Goal: Find specific page/section: Find specific page/section

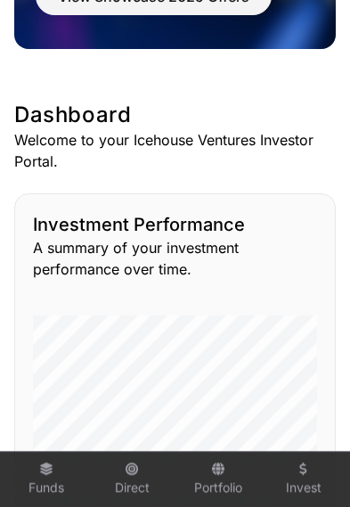
scroll to position [306, 0]
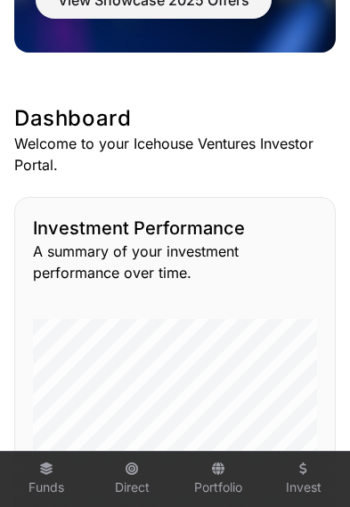
click at [50, 475] on icon at bounding box center [46, 468] width 14 height 12
click at [35, 503] on link "Funds" at bounding box center [46, 479] width 71 height 48
click at [46, 475] on icon at bounding box center [46, 468] width 14 height 12
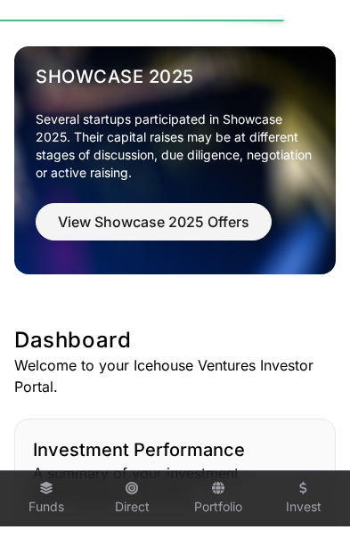
scroll to position [0, 0]
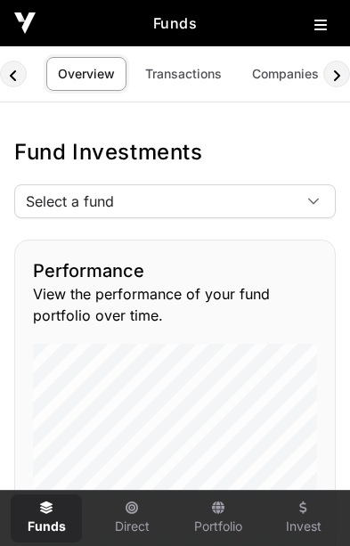
click at [312, 212] on div at bounding box center [313, 201] width 43 height 32
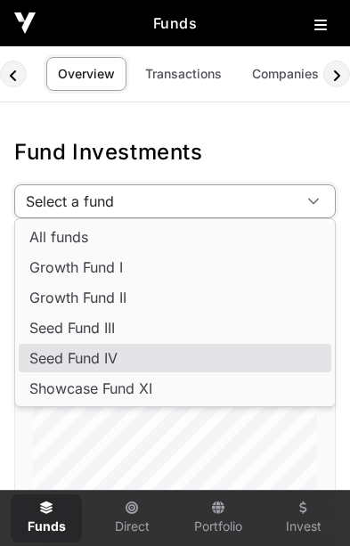
click at [111, 358] on span "Seed Fund IV" at bounding box center [73, 358] width 88 height 14
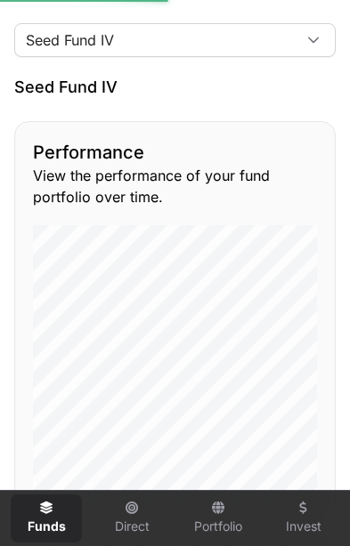
scroll to position [291, 0]
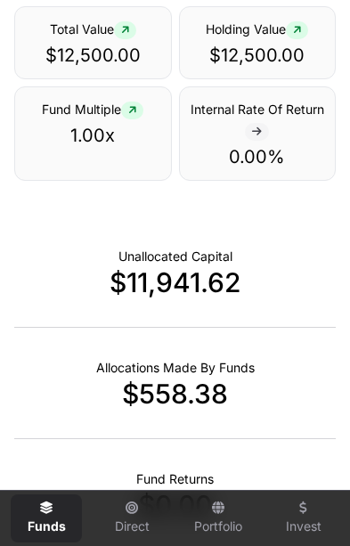
scroll to position [803, 0]
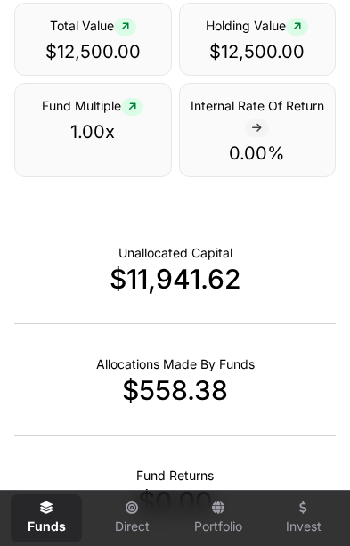
click at [277, 408] on div "Allocations Made By Funds $558.38" at bounding box center [175, 379] width 322 height 111
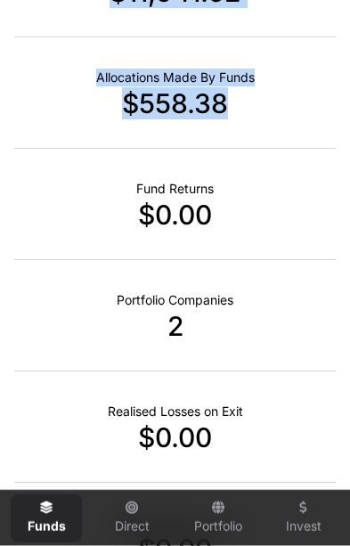
scroll to position [1100, 0]
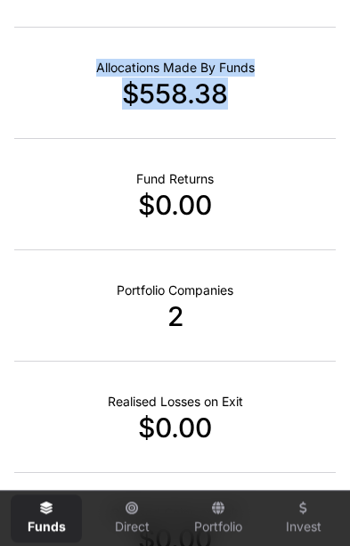
click at [271, 384] on div "Realised Losses on Exit $0.00" at bounding box center [175, 417] width 322 height 111
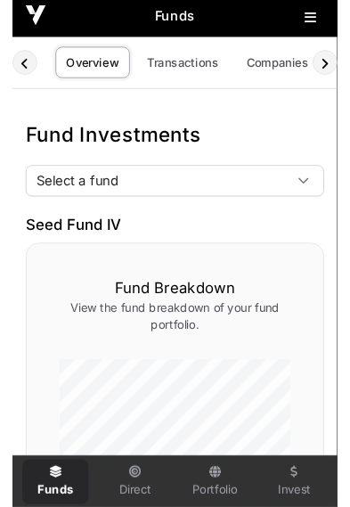
scroll to position [0, 0]
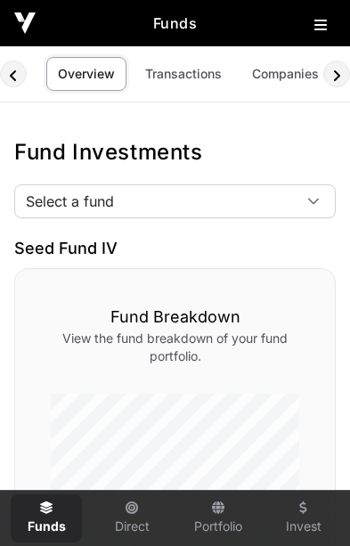
click at [177, 70] on link "Transactions" at bounding box center [184, 74] width 100 height 34
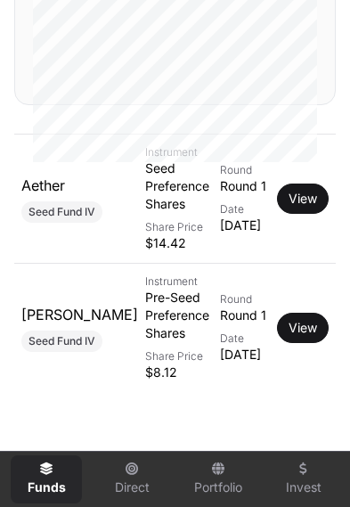
scroll to position [539, 0]
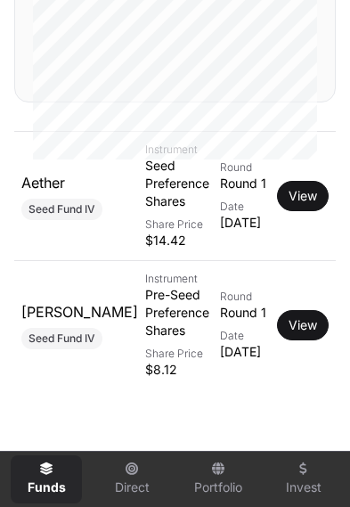
click at [299, 205] on link "View" at bounding box center [303, 196] width 29 height 18
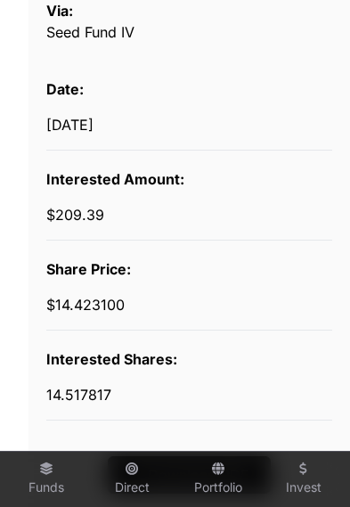
scroll to position [625, 0]
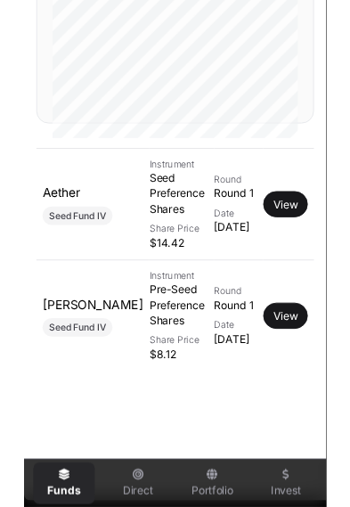
scroll to position [0, 15]
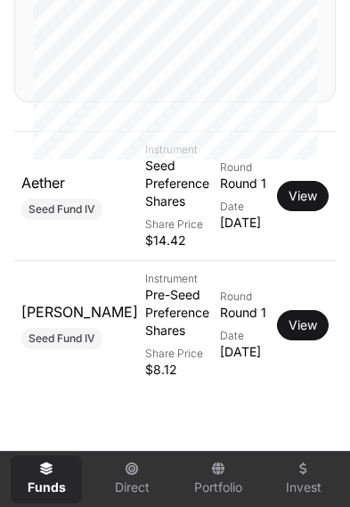
click at [310, 334] on link "View" at bounding box center [303, 325] width 29 height 18
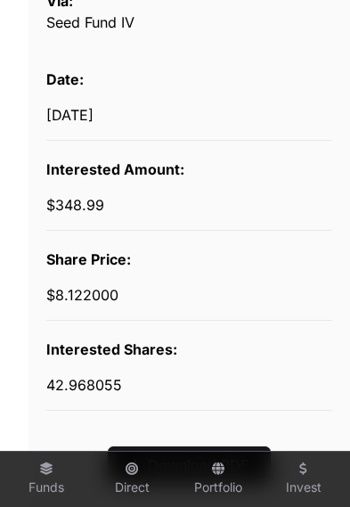
scroll to position [636, 0]
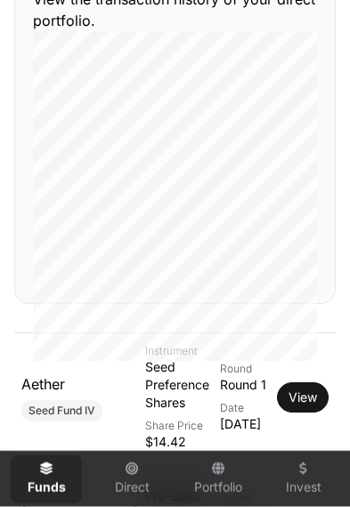
scroll to position [338, 0]
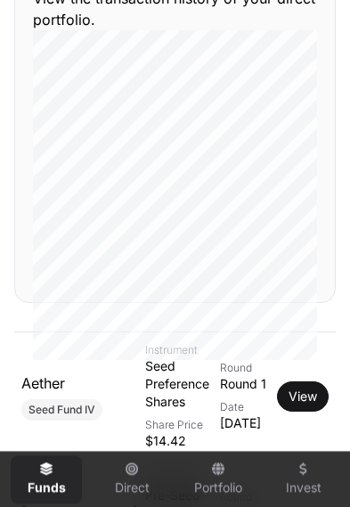
click at [305, 405] on link "View" at bounding box center [303, 396] width 29 height 18
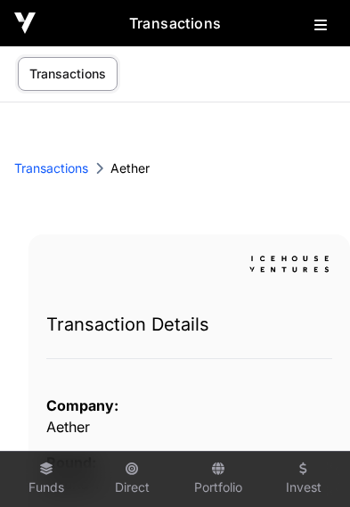
click at [312, 463] on div "Round: Round 1" at bounding box center [189, 473] width 286 height 43
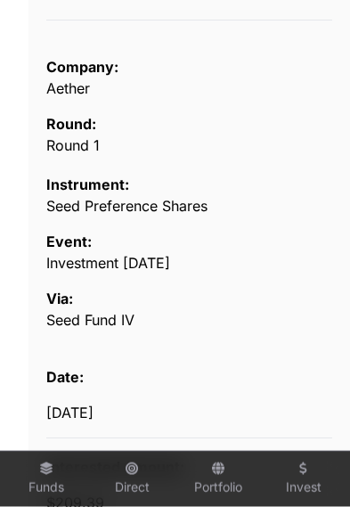
scroll to position [370, 0]
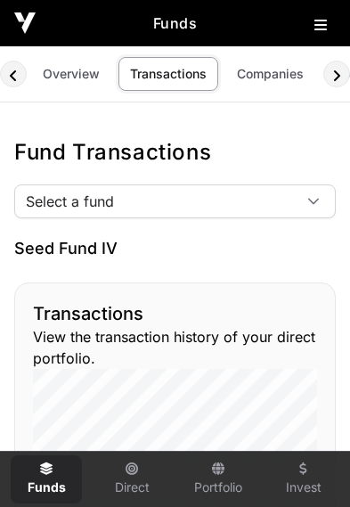
click at [276, 72] on link "Companies" at bounding box center [270, 74] width 90 height 34
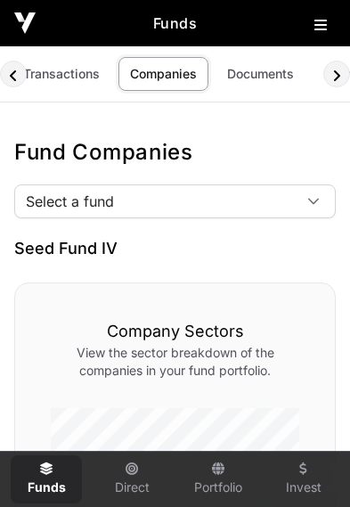
click at [270, 85] on link "Documents" at bounding box center [261, 74] width 90 height 34
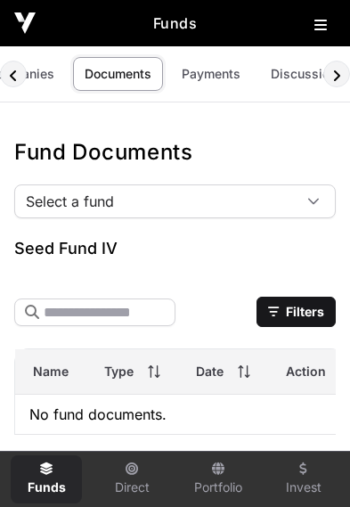
scroll to position [0, 258]
click at [229, 68] on link "Payments" at bounding box center [217, 74] width 82 height 34
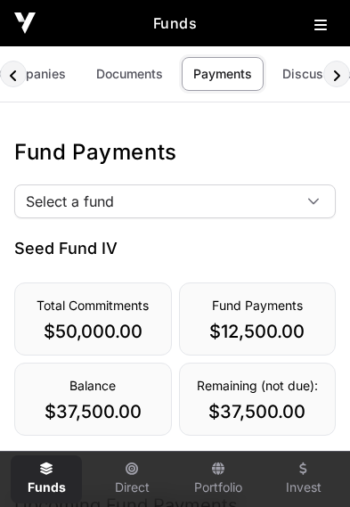
click at [304, 72] on link "Discussions" at bounding box center [319, 74] width 96 height 34
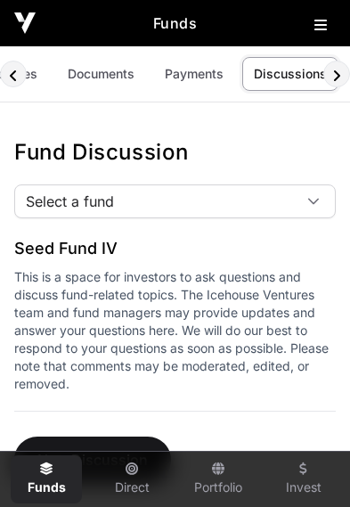
click at [29, 15] on img at bounding box center [24, 22] width 21 height 21
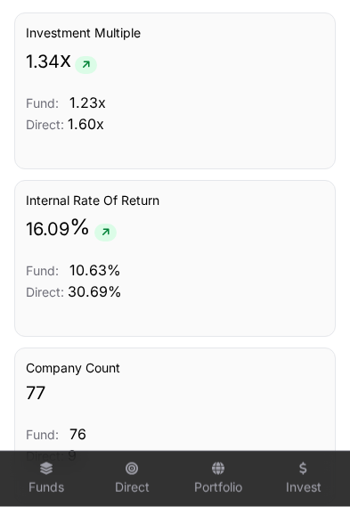
scroll to position [2300, 0]
